Goal: Task Accomplishment & Management: Manage account settings

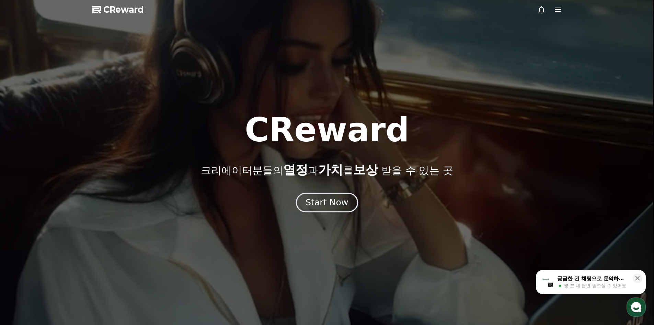
click at [328, 201] on div "Start Now" at bounding box center [327, 202] width 43 height 12
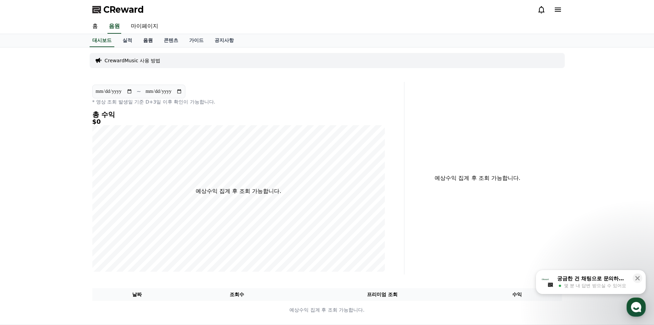
click at [145, 42] on link "음원" at bounding box center [148, 40] width 21 height 13
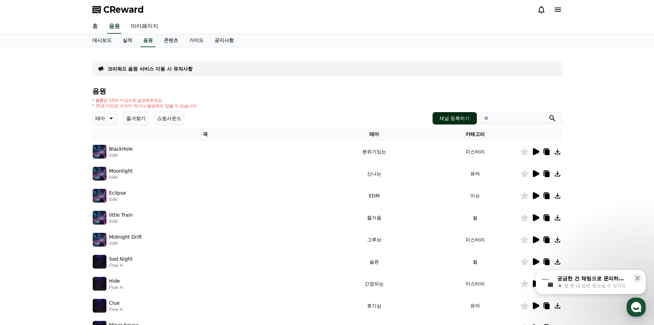
click at [450, 115] on button "채널 등록하기" at bounding box center [455, 118] width 44 height 12
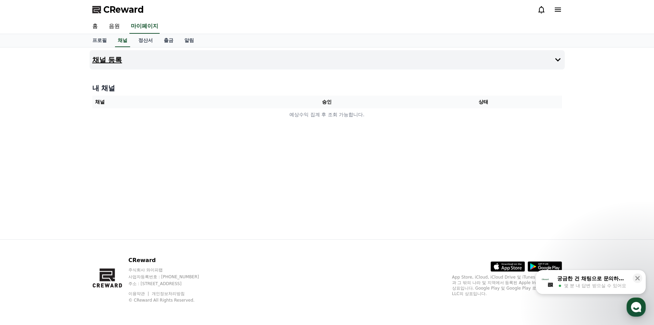
click at [313, 65] on button "채널 등록" at bounding box center [327, 59] width 475 height 19
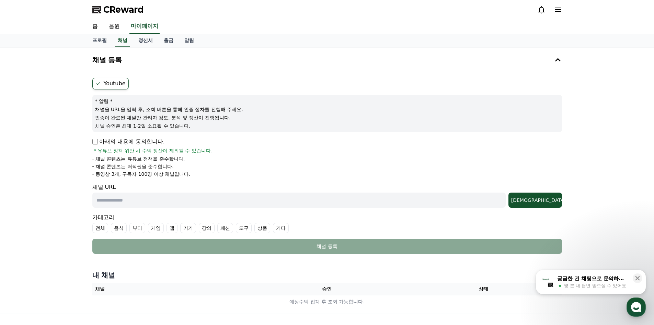
click at [137, 203] on input "text" at bounding box center [298, 199] width 413 height 15
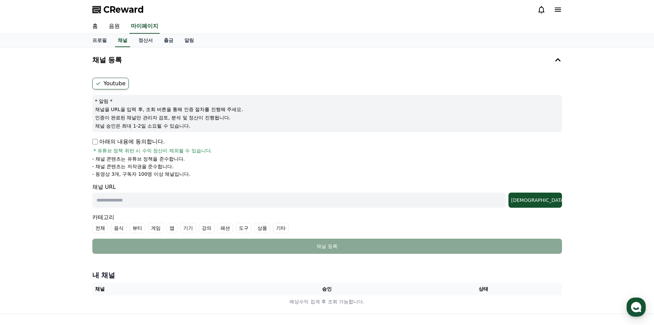
click at [562, 11] on div "CReward" at bounding box center [327, 9] width 481 height 19
click at [103, 39] on link "프로필" at bounding box center [99, 40] width 25 height 13
select select "**********"
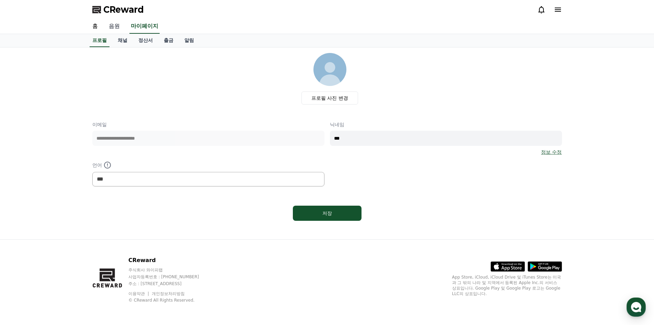
click at [110, 29] on link "음원" at bounding box center [114, 26] width 22 height 14
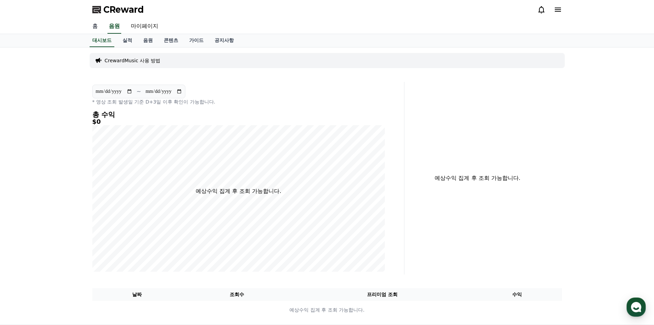
click at [95, 25] on link "홈" at bounding box center [95, 26] width 16 height 14
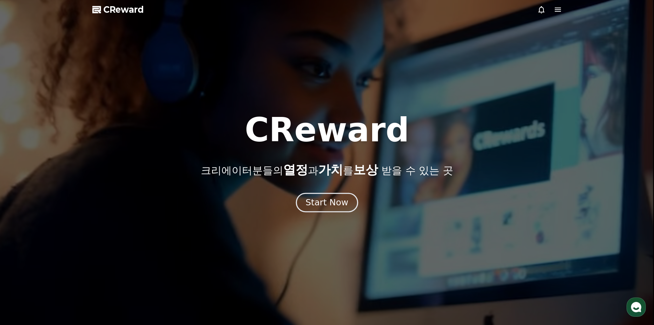
click at [319, 202] on div "Start Now" at bounding box center [327, 202] width 43 height 12
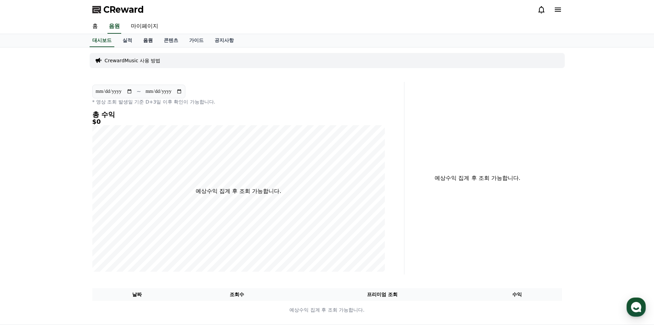
click at [147, 40] on link "음원" at bounding box center [148, 40] width 21 height 13
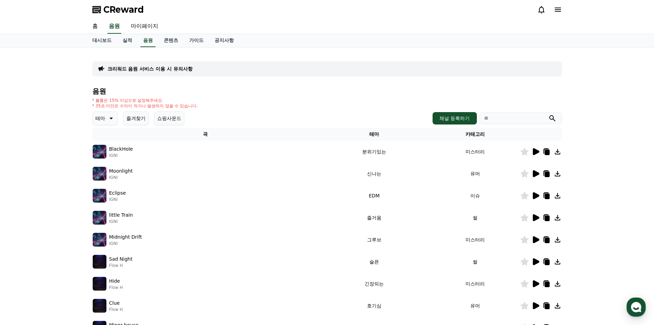
click at [538, 155] on icon at bounding box center [536, 151] width 8 height 8
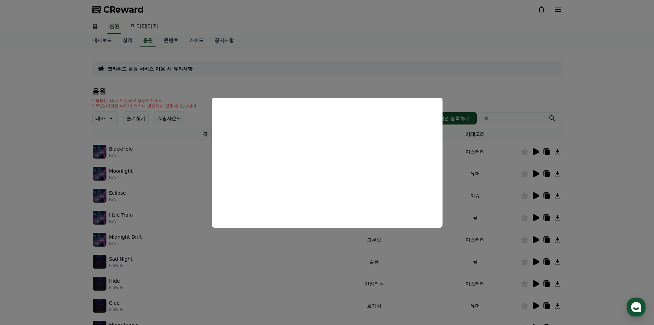
click at [535, 147] on button "close modal" at bounding box center [327, 162] width 654 height 325
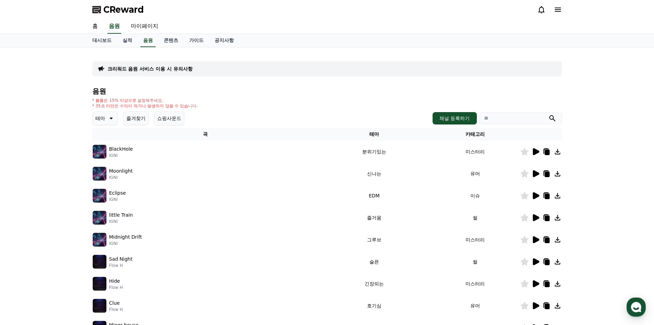
click at [546, 150] on icon at bounding box center [547, 151] width 5 height 5
